Goal: Go to known website: Go to known website

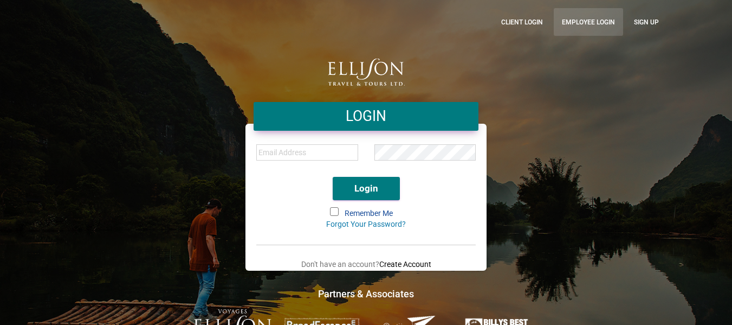
click at [581, 17] on link "Employee Login" at bounding box center [588, 22] width 69 height 28
